Goal: Transaction & Acquisition: Purchase product/service

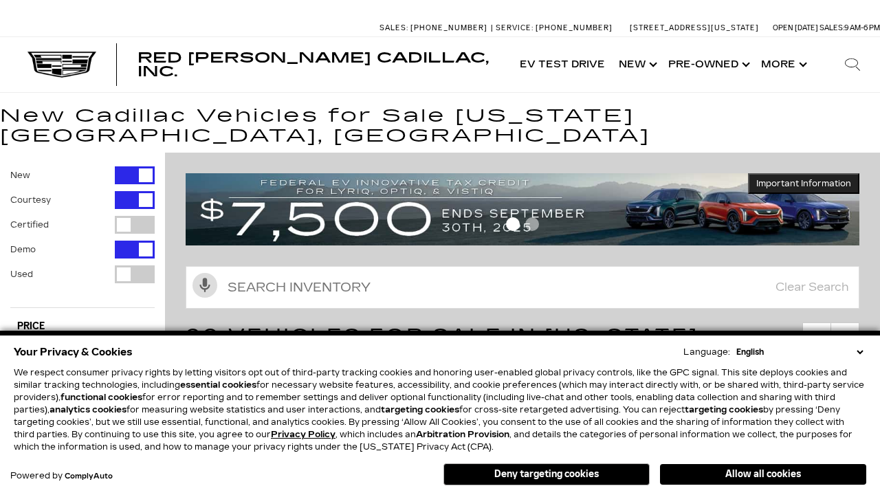
scroll to position [23, 0]
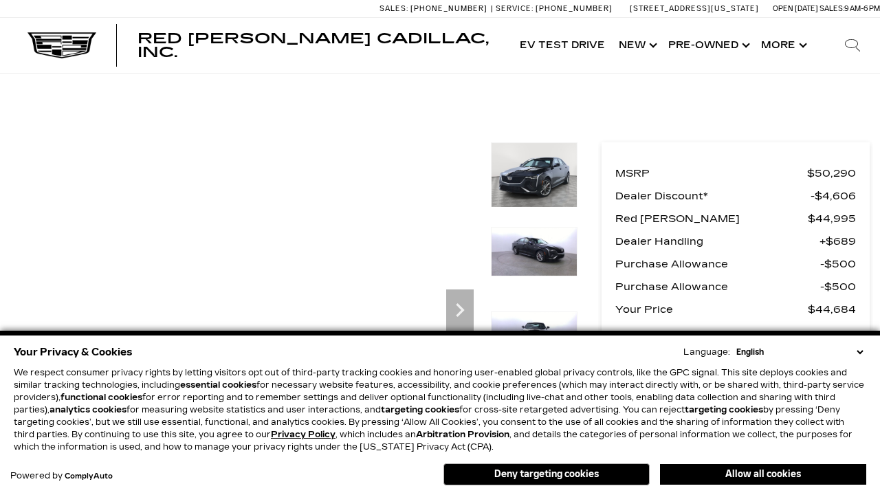
scroll to position [674, 0]
